Goal: Navigation & Orientation: Find specific page/section

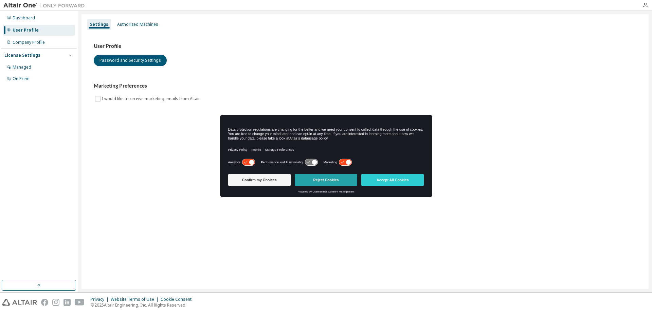
click at [336, 182] on button "Reject Cookies" at bounding box center [326, 180] width 62 height 12
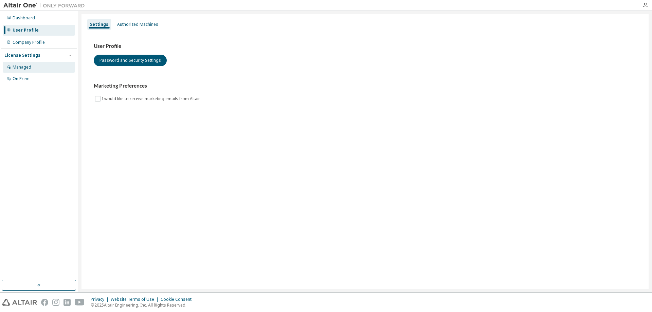
click at [28, 67] on div "Managed" at bounding box center [22, 67] width 19 height 5
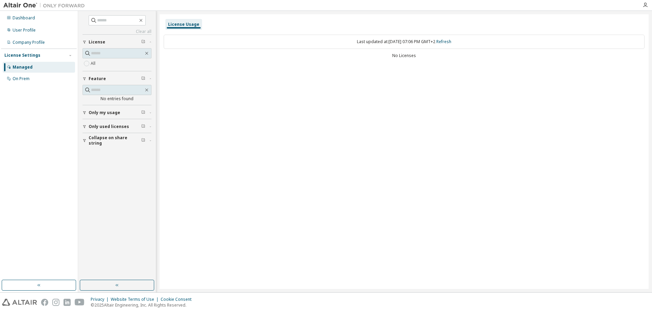
click at [35, 55] on div "License Settings" at bounding box center [22, 55] width 36 height 5
click at [28, 18] on div "Dashboard" at bounding box center [24, 17] width 22 height 5
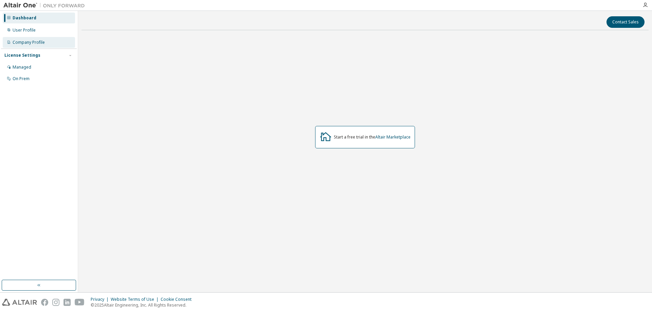
click at [35, 41] on div "Company Profile" at bounding box center [29, 42] width 32 height 5
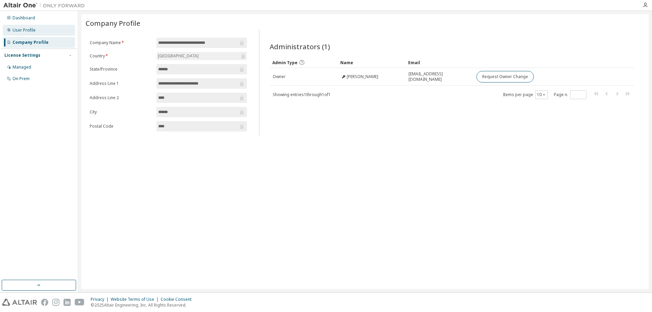
click at [30, 34] on div "User Profile" at bounding box center [39, 30] width 72 height 11
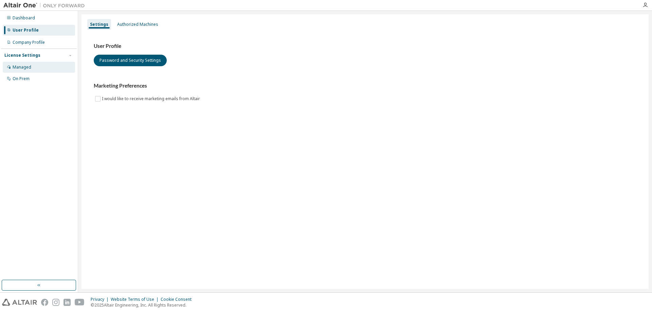
click at [38, 72] on div "Managed" at bounding box center [39, 67] width 72 height 11
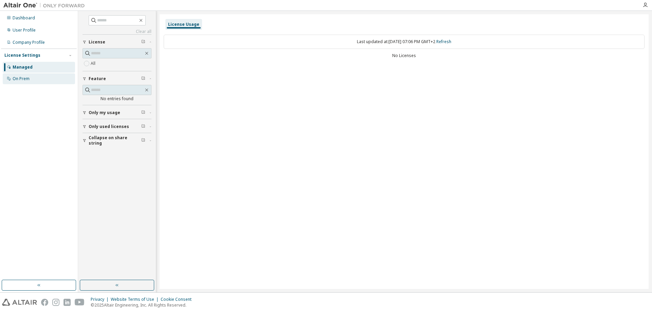
click at [35, 79] on div "On Prem" at bounding box center [39, 78] width 72 height 11
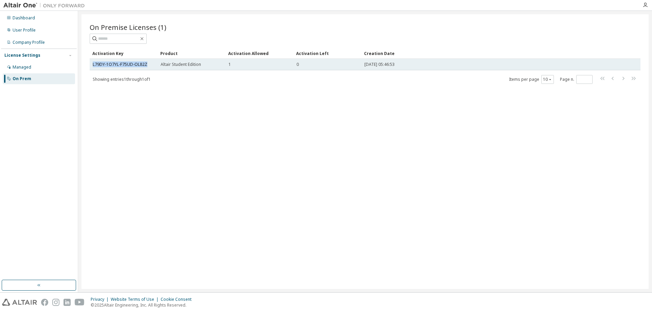
drag, startPoint x: 150, startPoint y: 61, endPoint x: 91, endPoint y: 67, distance: 59.4
click at [91, 67] on td "L79DY-1O7YL-F75UD-OL82Z" at bounding box center [124, 65] width 68 height 12
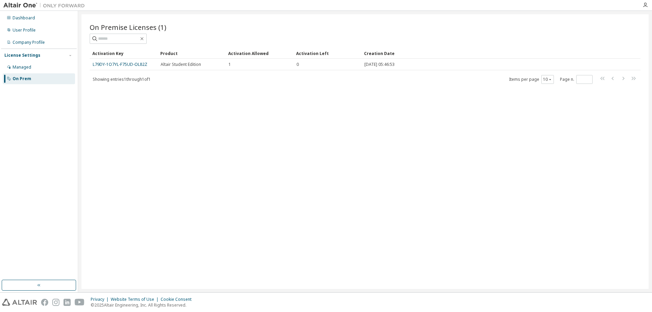
click at [144, 113] on div "On Premise Licenses (1) Clear Load Save Save As Field Operator Value Select fil…" at bounding box center [364, 151] width 567 height 275
click at [38, 64] on div "Managed" at bounding box center [39, 67] width 72 height 11
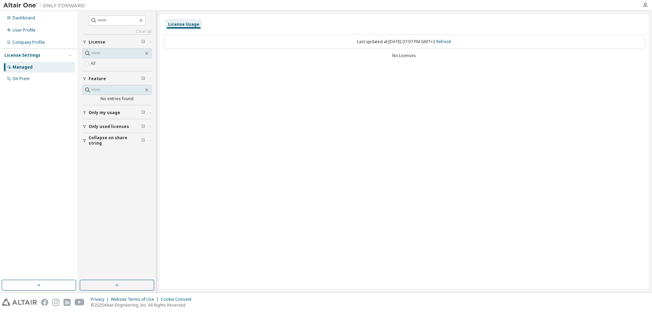
click at [118, 40] on div "License" at bounding box center [119, 41] width 61 height 5
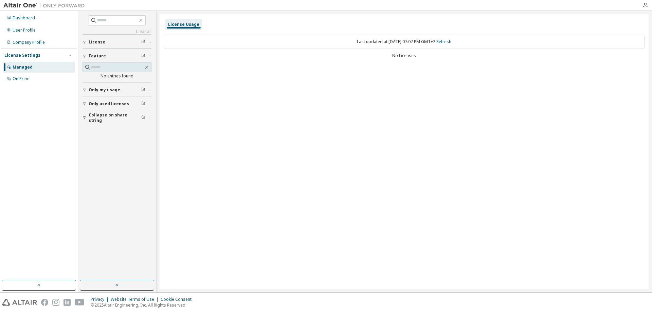
click at [118, 40] on div "License" at bounding box center [119, 41] width 61 height 5
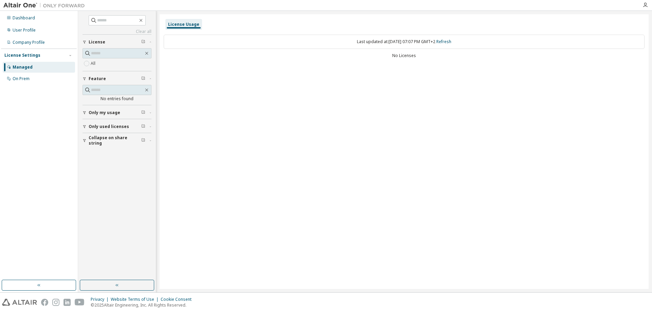
click at [81, 114] on div "Clear all Collapse on share string Only used licenses Only my usage Feature No …" at bounding box center [117, 145] width 76 height 267
click at [86, 113] on icon "button" at bounding box center [85, 113] width 4 height 4
click at [109, 150] on button "Only used licenses" at bounding box center [117, 146] width 69 height 15
click at [31, 20] on div "Dashboard" at bounding box center [24, 17] width 22 height 5
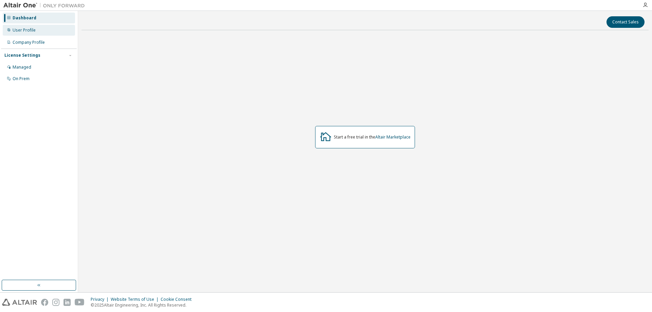
click at [43, 33] on div "User Profile" at bounding box center [39, 30] width 72 height 11
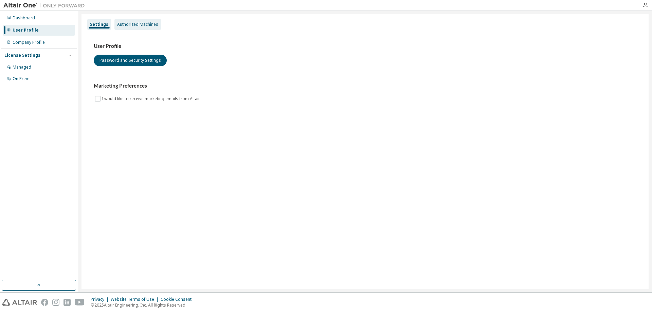
click at [130, 24] on div "Authorized Machines" at bounding box center [137, 24] width 41 height 5
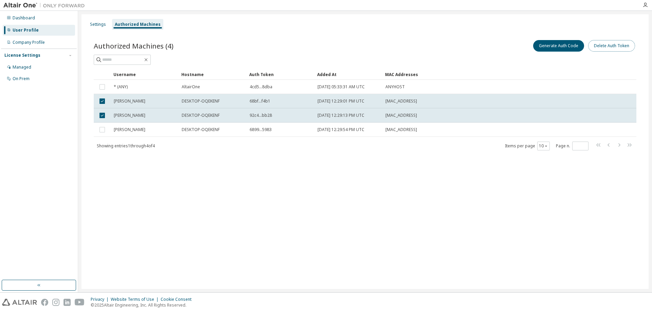
click at [598, 49] on button "Delete Auth Token" at bounding box center [611, 46] width 47 height 12
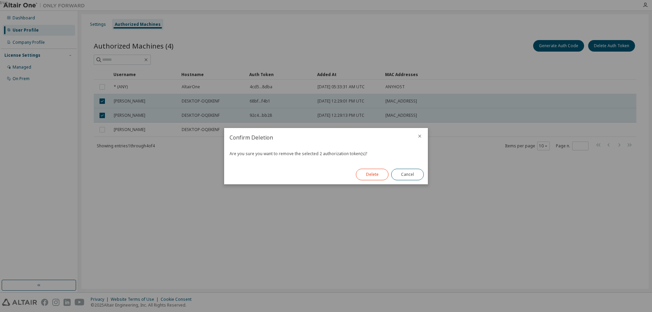
click at [369, 178] on button "Delete" at bounding box center [372, 175] width 33 height 12
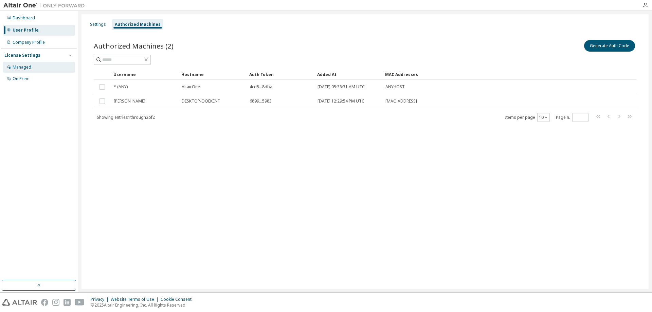
click at [38, 65] on div "Managed" at bounding box center [39, 67] width 72 height 11
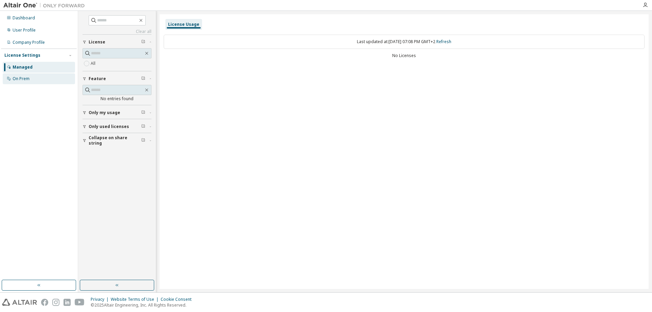
click at [31, 77] on div "On Prem" at bounding box center [39, 78] width 72 height 11
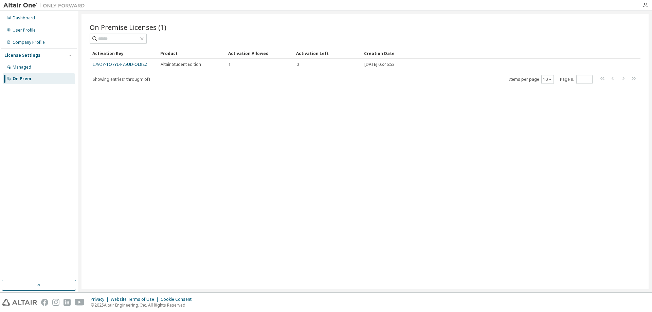
click at [287, 136] on div "On Premise Licenses (1) Clear Load Save Save As Field Operator Value Select fil…" at bounding box center [364, 151] width 567 height 275
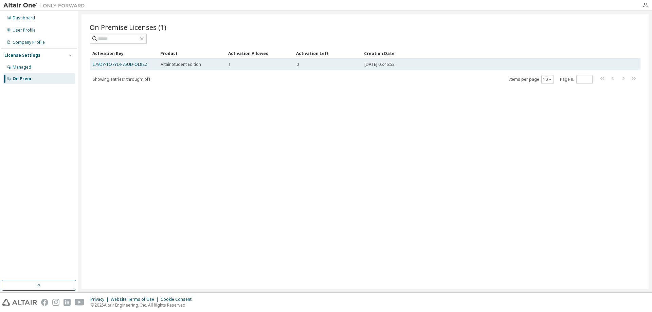
click at [240, 67] on div "1" at bounding box center [260, 64] width 62 height 5
click at [142, 64] on link "L79DY-1O7YL-F75UD-OL82Z" at bounding box center [120, 64] width 55 height 6
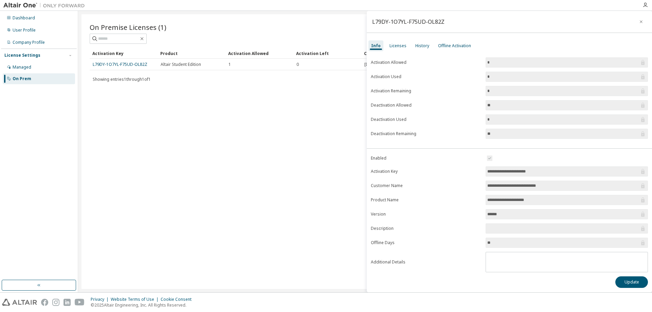
click at [506, 201] on input "**********" at bounding box center [563, 200] width 152 height 7
click at [32, 41] on div "Company Profile" at bounding box center [29, 42] width 32 height 5
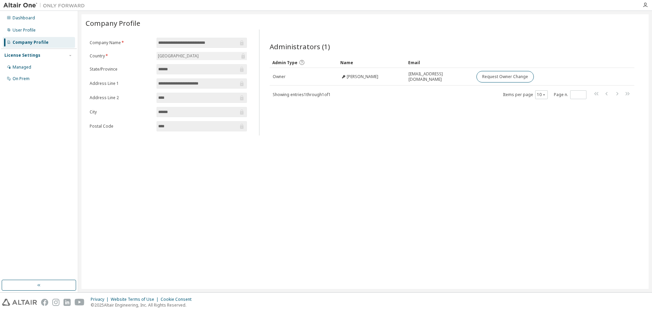
click at [436, 120] on div "Administrators (1) Clear Load Save Save As Field Operator Value Select filter S…" at bounding box center [451, 85] width 381 height 102
click at [31, 32] on div "User Profile" at bounding box center [24, 30] width 23 height 5
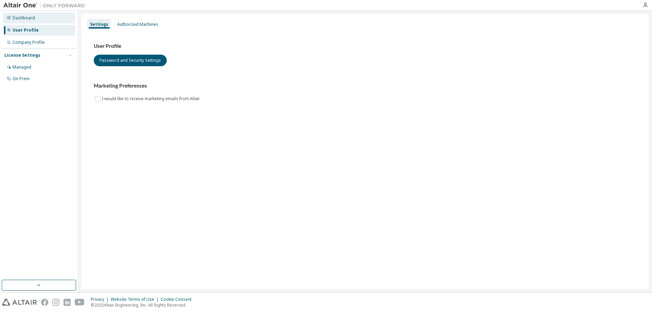
click at [32, 20] on div "Dashboard" at bounding box center [24, 17] width 22 height 5
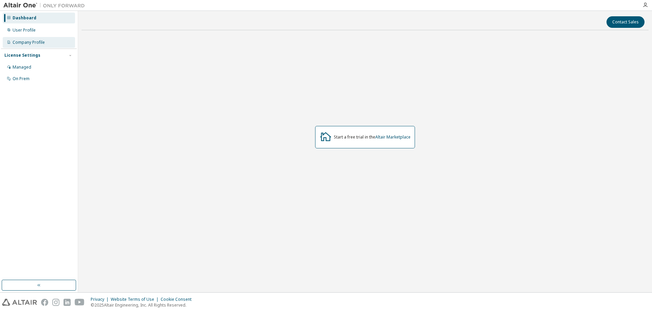
click at [26, 44] on div "Company Profile" at bounding box center [29, 42] width 32 height 5
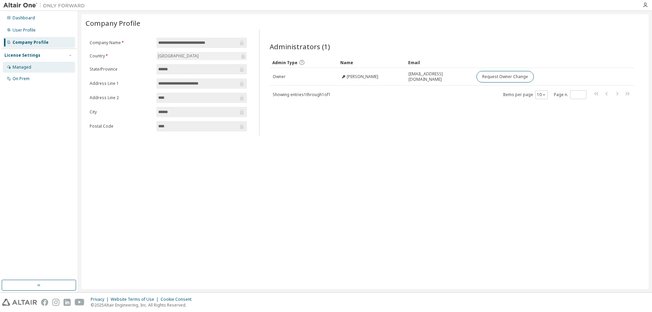
click at [30, 67] on div "Managed" at bounding box center [22, 67] width 19 height 5
